Goal: Task Accomplishment & Management: Manage account settings

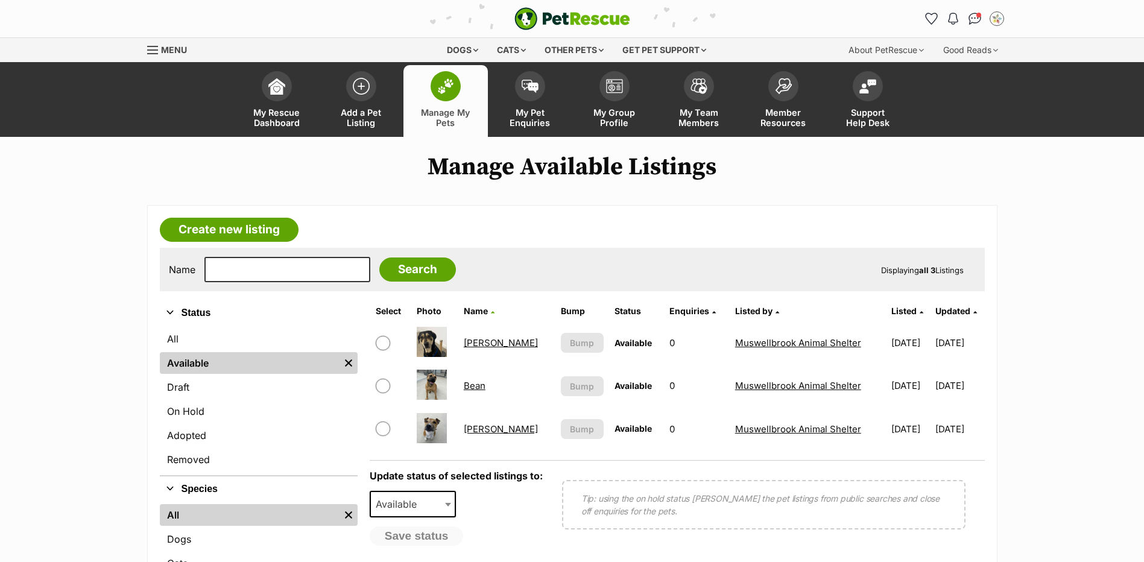
click at [384, 381] on input "checkbox" at bounding box center [383, 386] width 14 height 14
checkbox input "true"
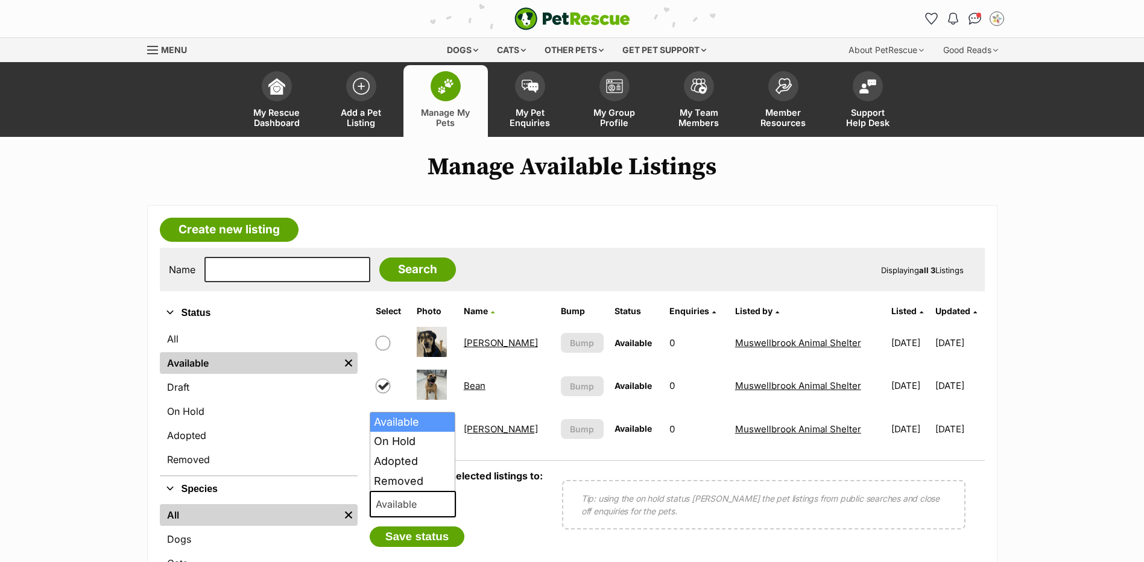
click at [408, 503] on span "Available" at bounding box center [400, 504] width 58 height 17
select select "removed"
click at [413, 541] on button "Save status" at bounding box center [417, 537] width 95 height 21
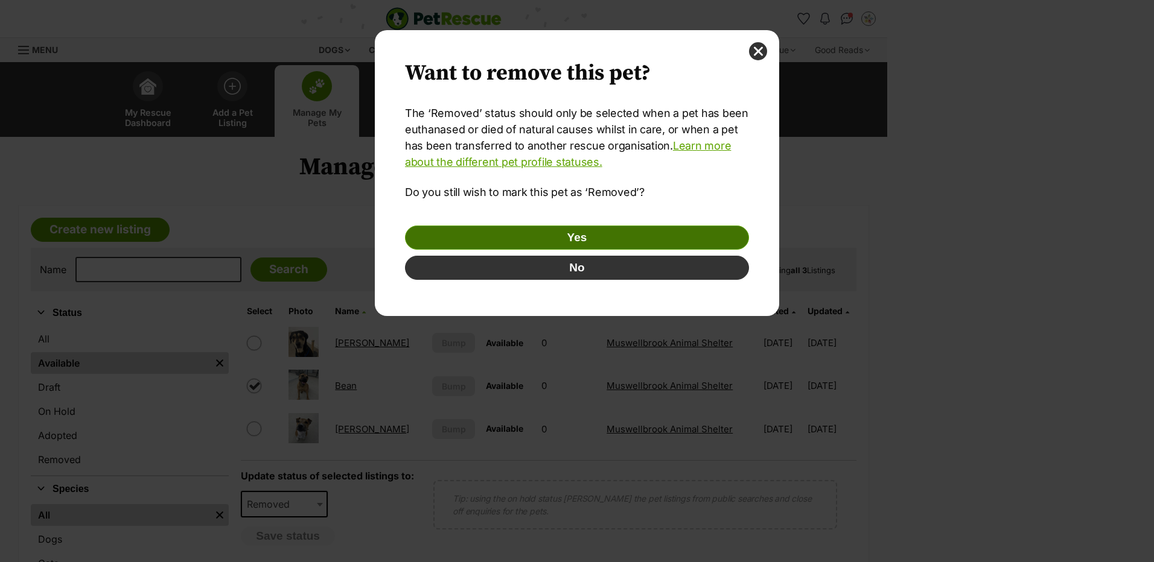
click at [551, 244] on button "Yes" at bounding box center [577, 238] width 344 height 24
